Goal: Task Accomplishment & Management: Complete application form

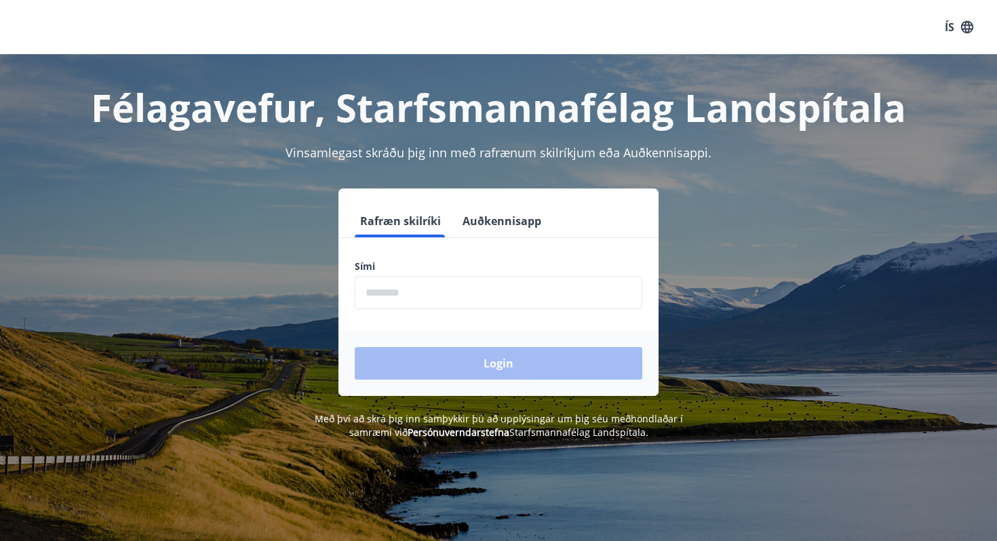
click at [607, 289] on input "phone" at bounding box center [498, 292] width 287 height 33
type input "********"
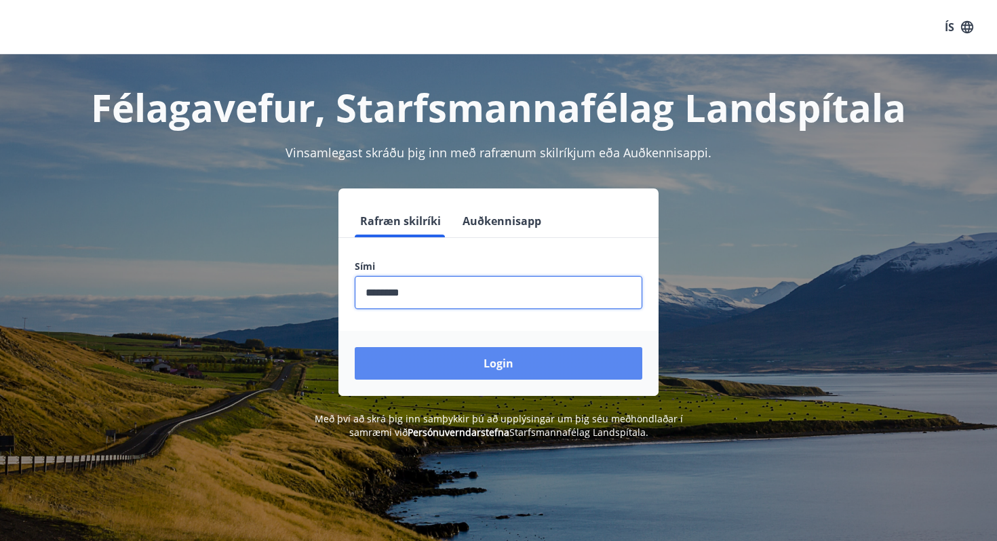
click at [464, 357] on button "Login" at bounding box center [498, 363] width 287 height 33
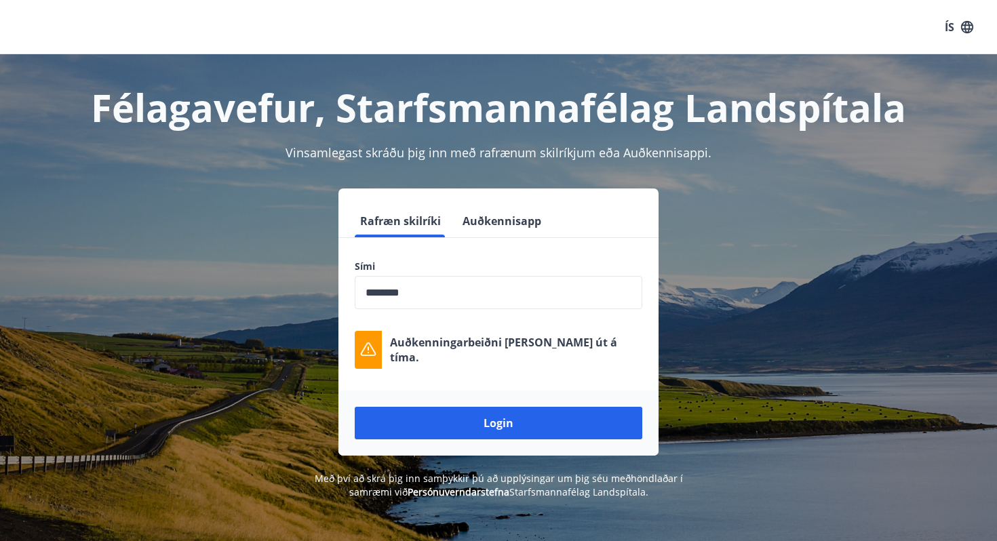
click at [457, 440] on div "Login" at bounding box center [498, 422] width 320 height 65
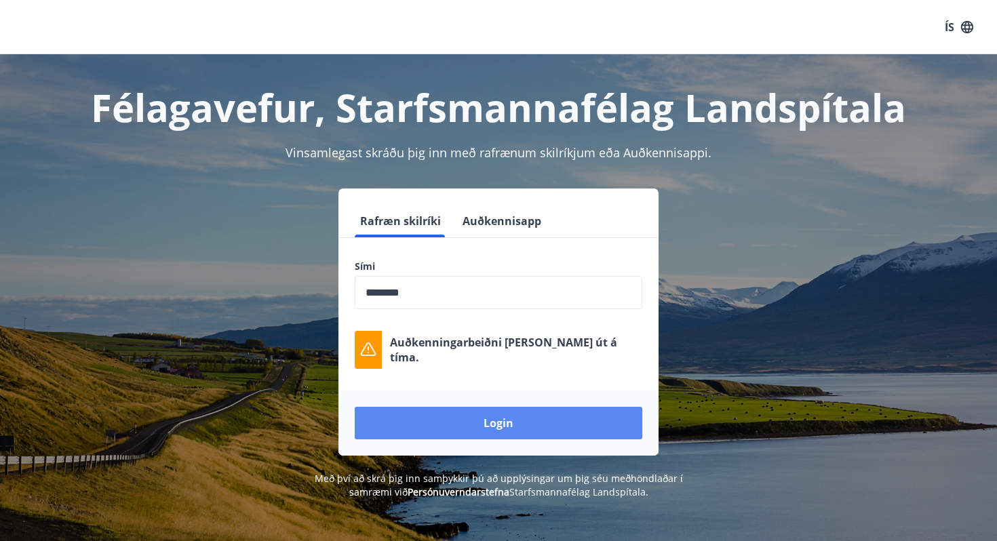
click at [457, 438] on button "Login" at bounding box center [498, 423] width 287 height 33
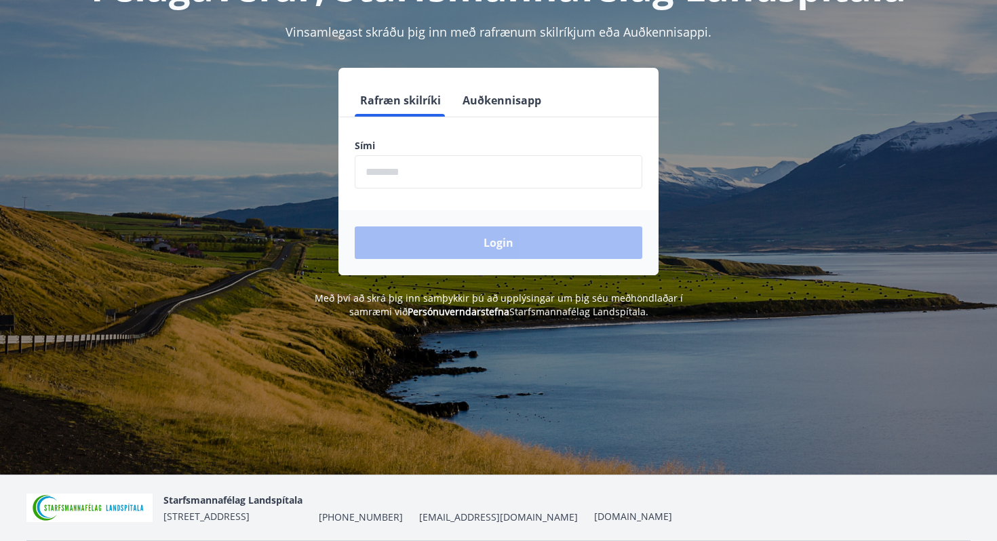
scroll to position [168, 0]
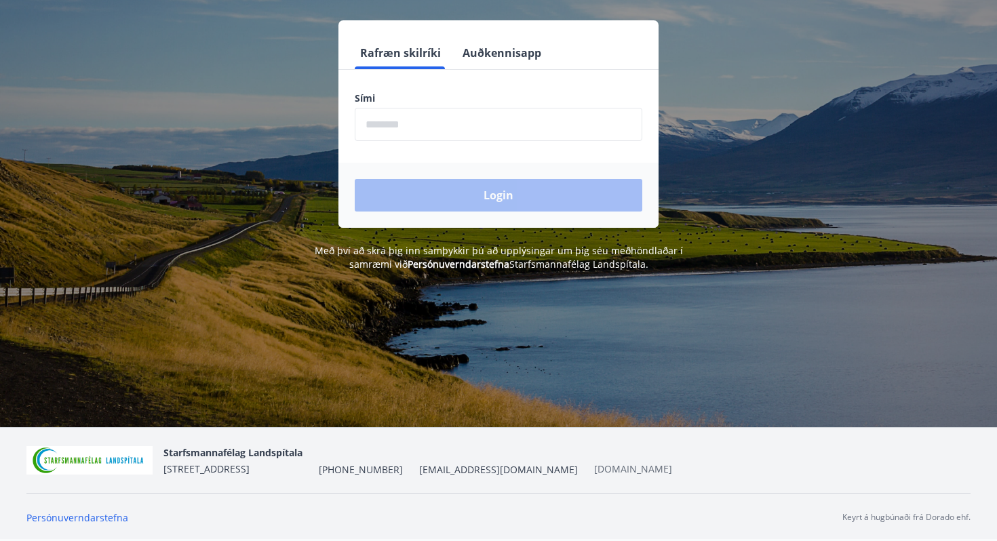
click at [594, 469] on link "[DOMAIN_NAME]" at bounding box center [633, 468] width 78 height 13
